Goal: Navigation & Orientation: Go to known website

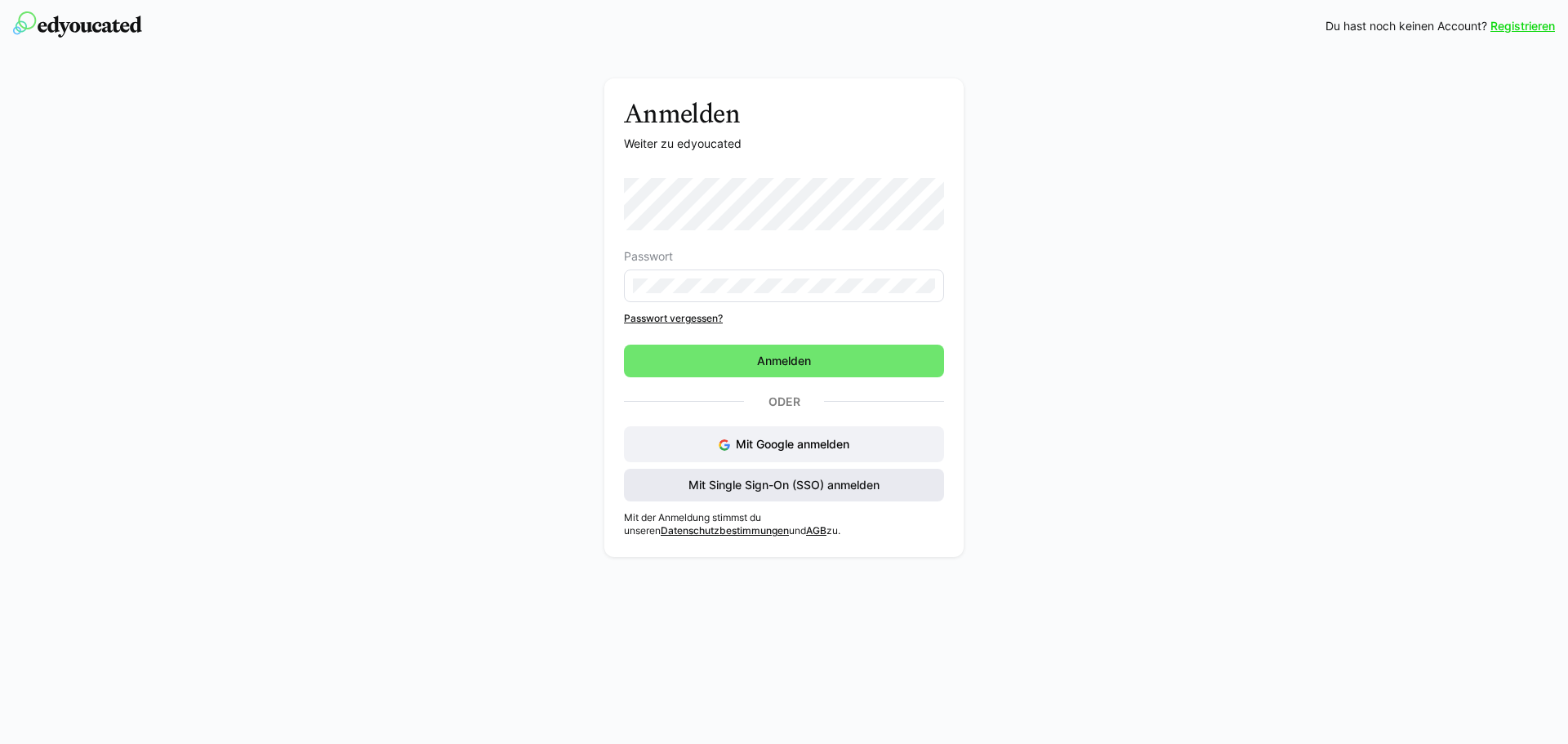
click at [797, 493] on span "Mit Single Sign-On (SSO) anmelden" at bounding box center [784, 485] width 320 height 33
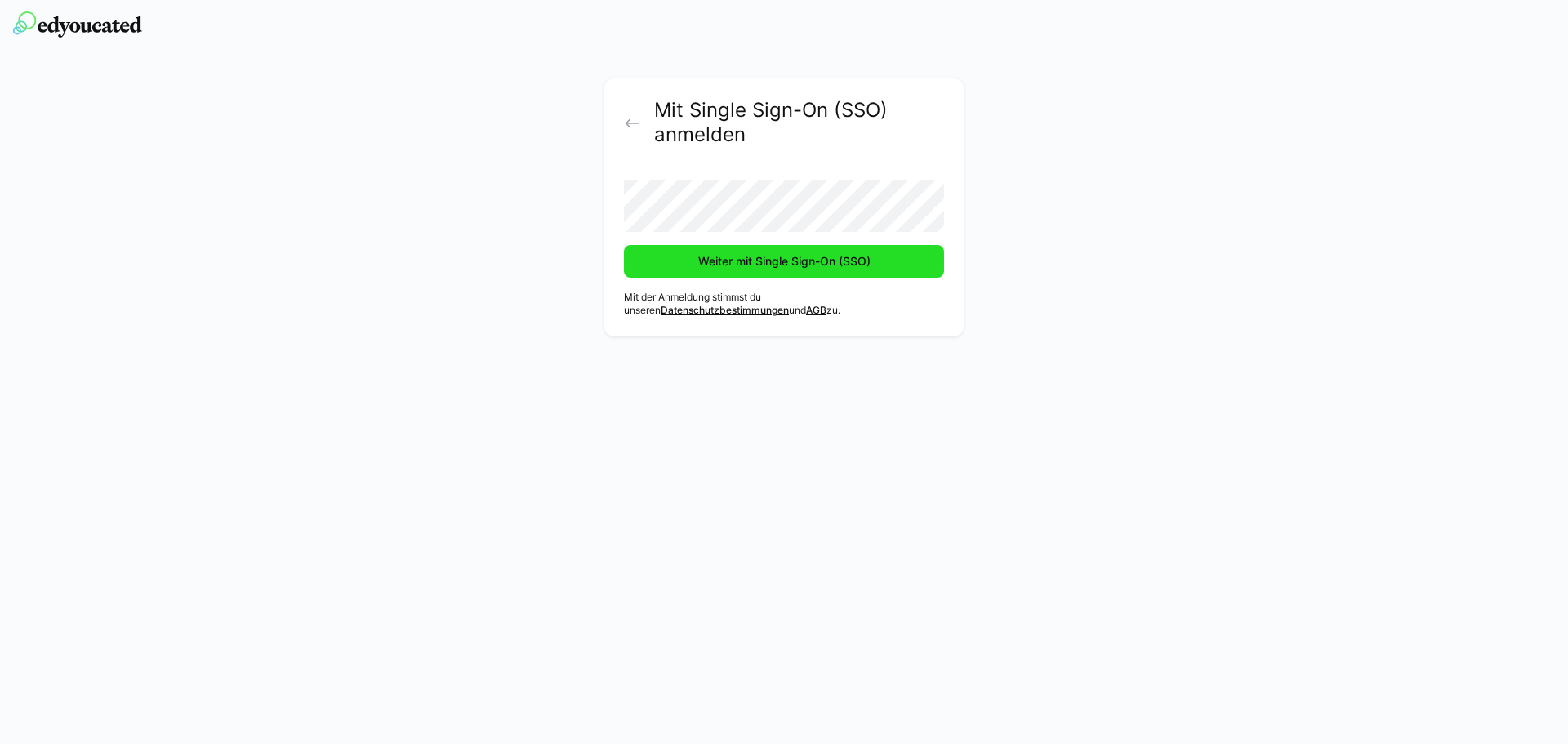
click at [766, 272] on span "Weiter mit Single Sign-On (SSO)" at bounding box center [784, 262] width 320 height 33
